Goal: Communication & Community: Answer question/provide support

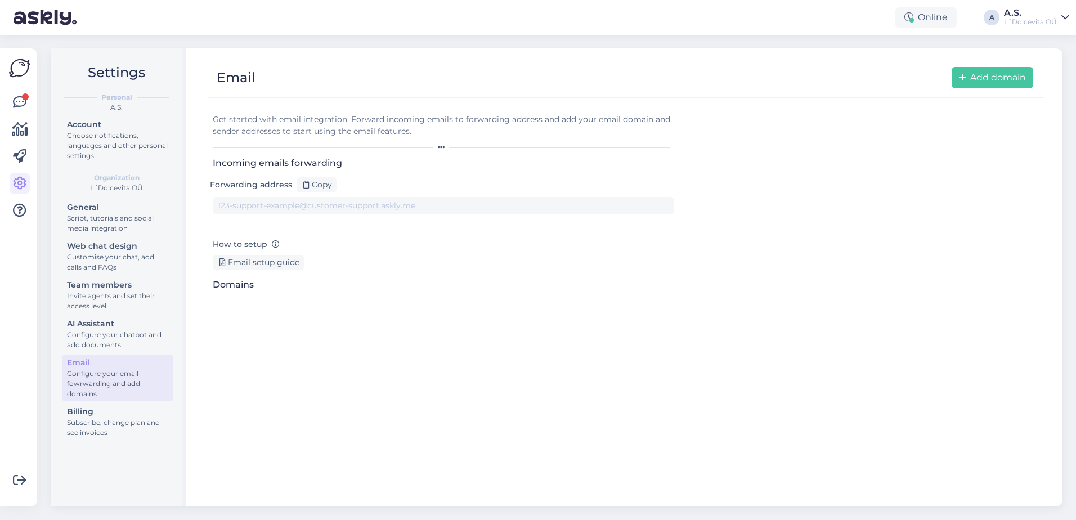
type input "[DOMAIN_NAME][EMAIL_ADDRESS][DOMAIN_NAME]"
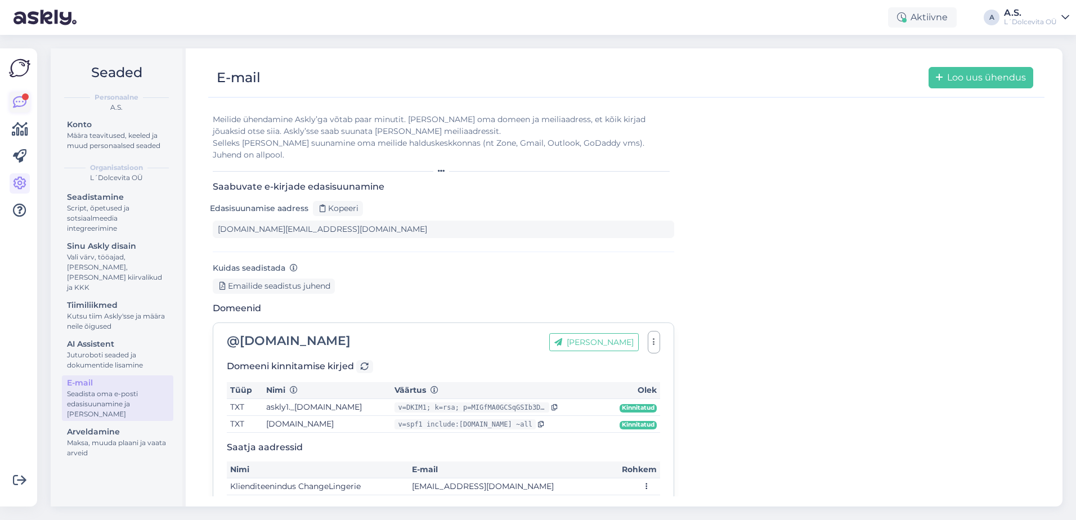
click at [17, 95] on link at bounding box center [20, 102] width 20 height 20
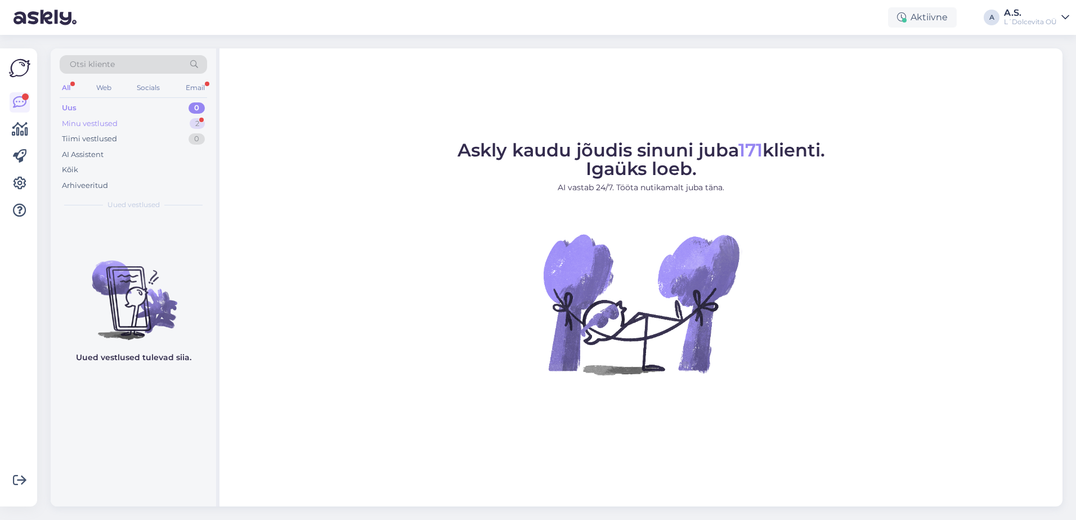
click at [124, 122] on div "Minu vestlused 2" at bounding box center [133, 124] width 147 height 16
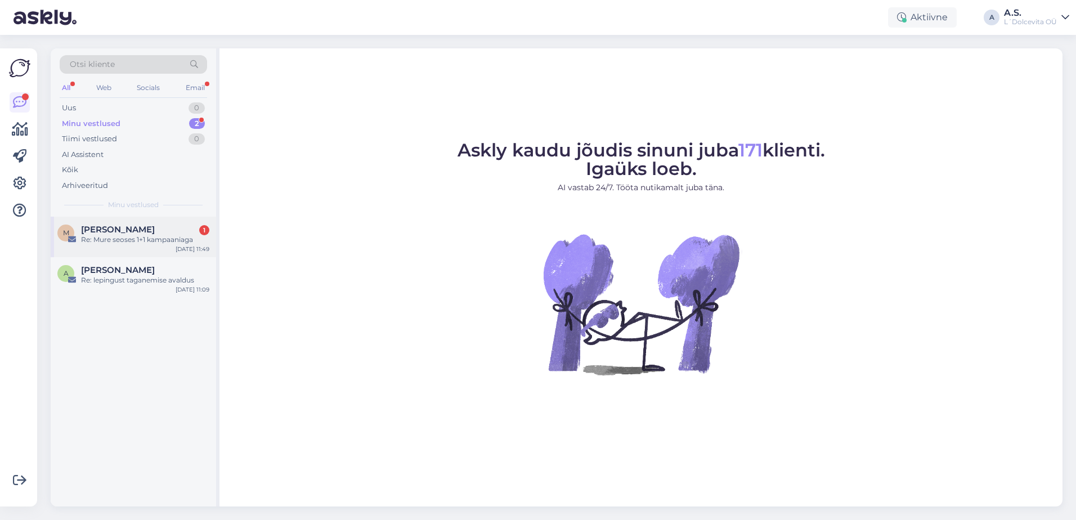
click at [126, 249] on div "M [PERSON_NAME] 1 Re: Mure seoses 1+1 kampaaniaga [DATE] 11:49" at bounding box center [134, 237] width 166 height 41
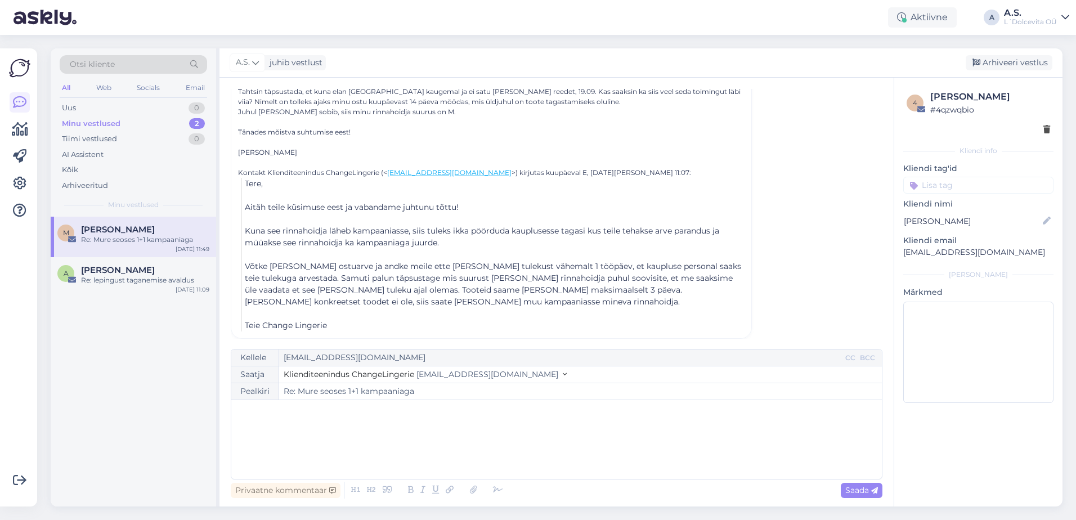
scroll to position [169, 0]
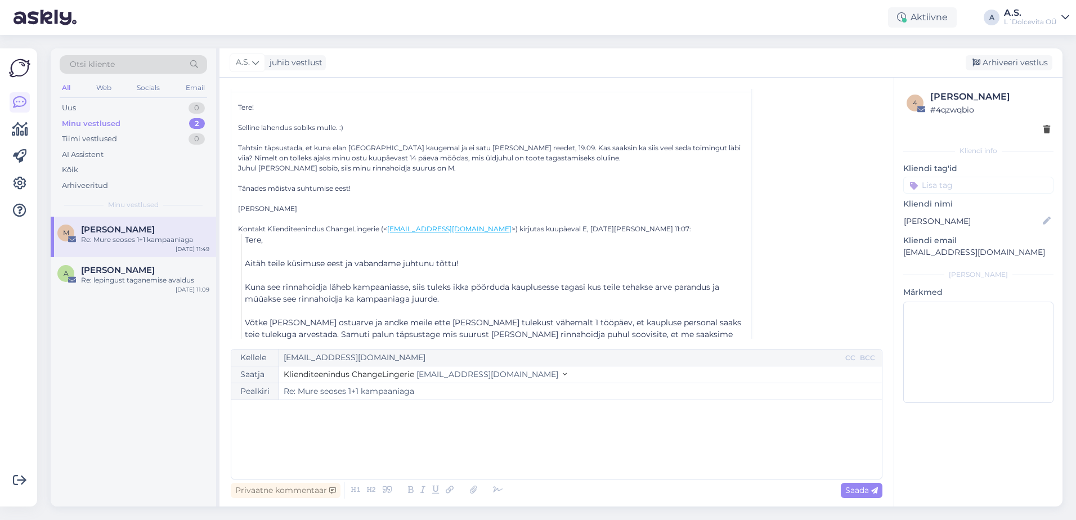
click at [384, 416] on p "﻿" at bounding box center [557, 412] width 640 height 12
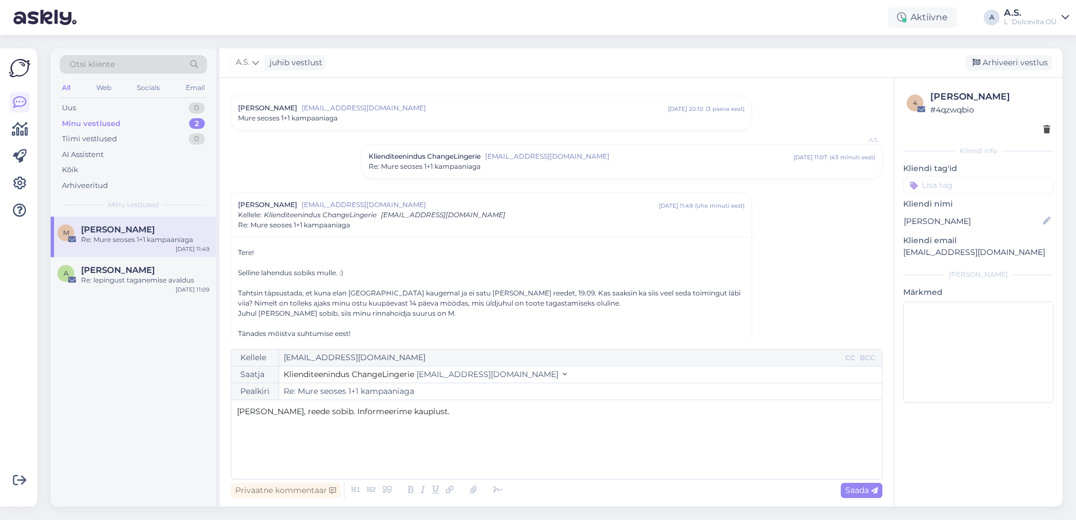
scroll to position [0, 0]
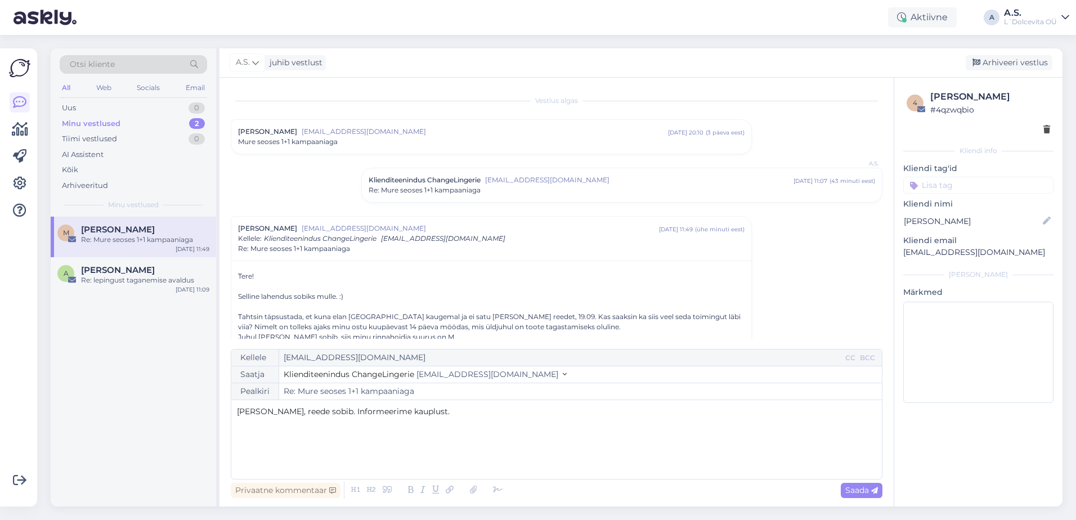
click at [385, 129] on span "[EMAIL_ADDRESS][DOMAIN_NAME]" at bounding box center [485, 132] width 366 height 10
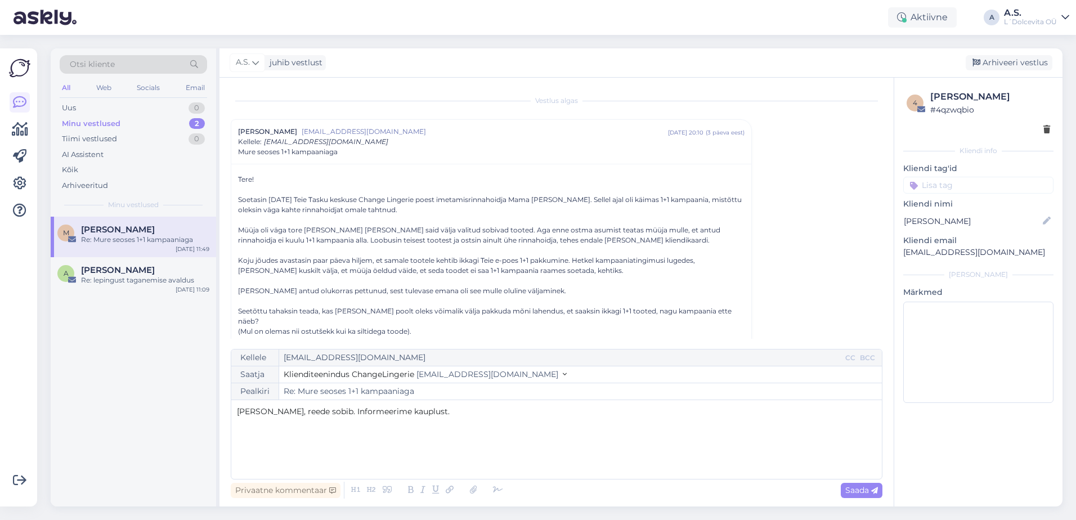
click at [431, 418] on div "[PERSON_NAME], reede sobib. Informeerime kauplust." at bounding box center [557, 440] width 640 height 68
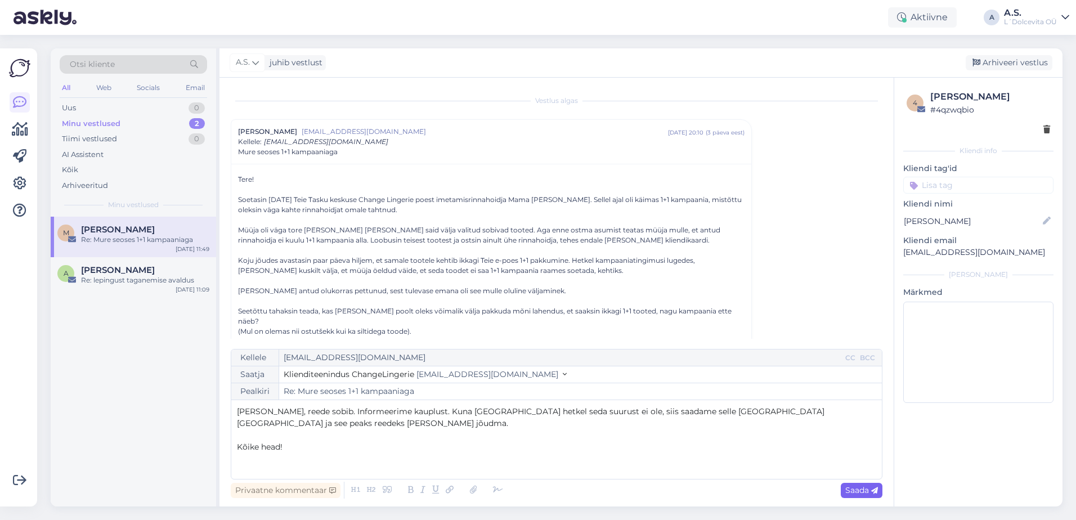
click at [852, 490] on span "Saada" at bounding box center [862, 490] width 33 height 10
type input "Re: Mure seoses 1+1 kampaaniaga"
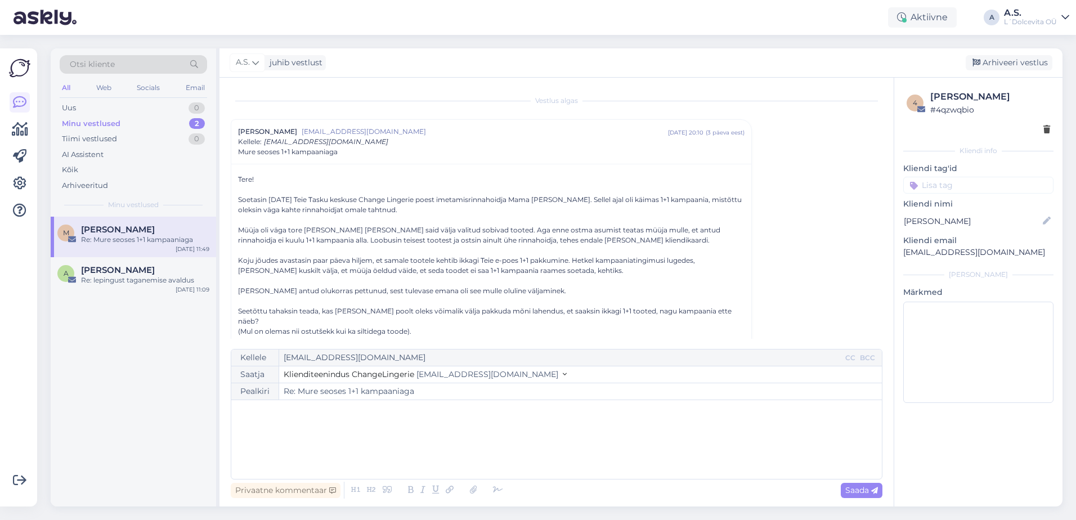
scroll to position [580, 0]
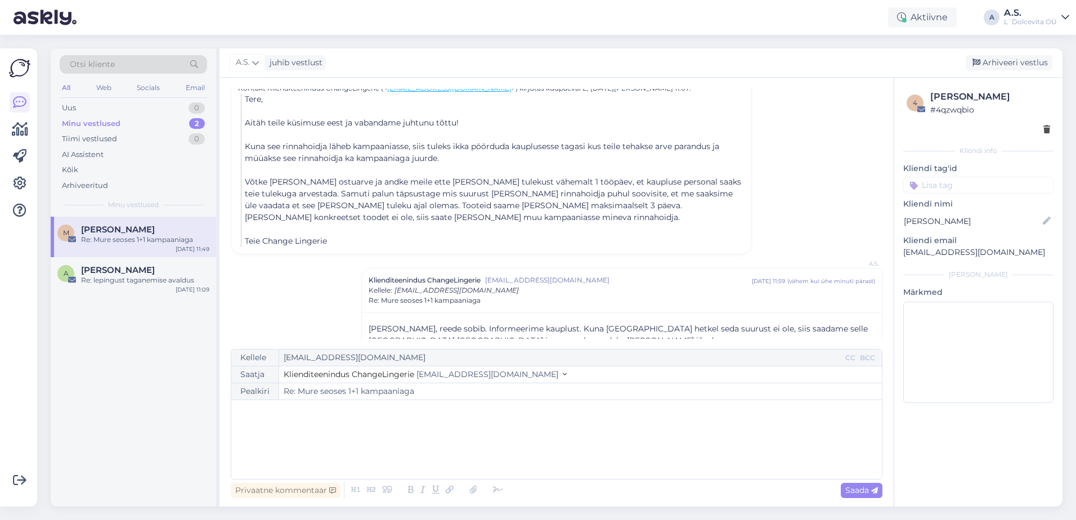
click at [120, 245] on div "M [PERSON_NAME] Re: Mure seoses 1+1 kampaaniaga [DATE] 11:49" at bounding box center [134, 237] width 166 height 41
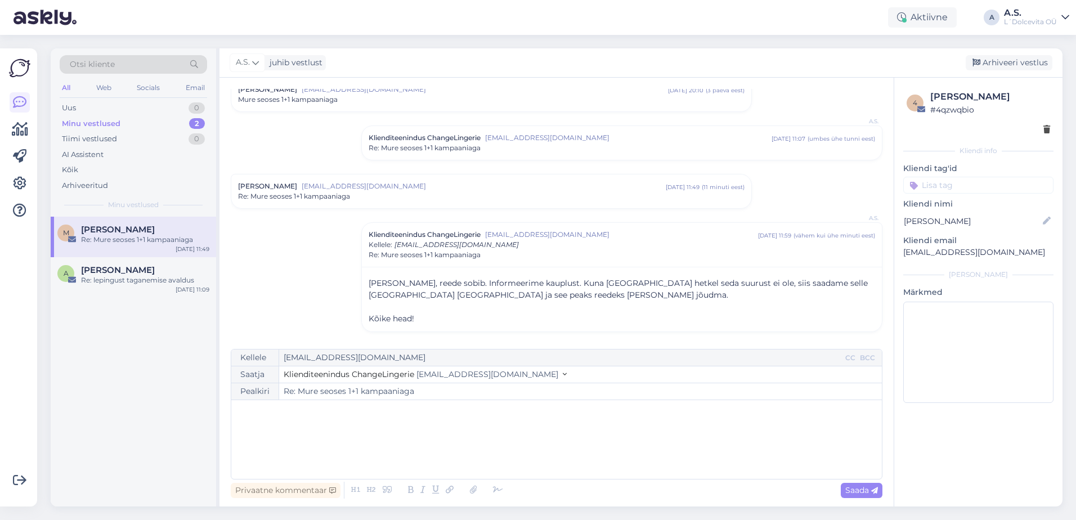
scroll to position [42, 0]
click at [145, 293] on div "A [PERSON_NAME] Re: lepingust taganemise avaldus [DATE] 11:09" at bounding box center [134, 277] width 166 height 41
